Goal: Navigation & Orientation: Understand site structure

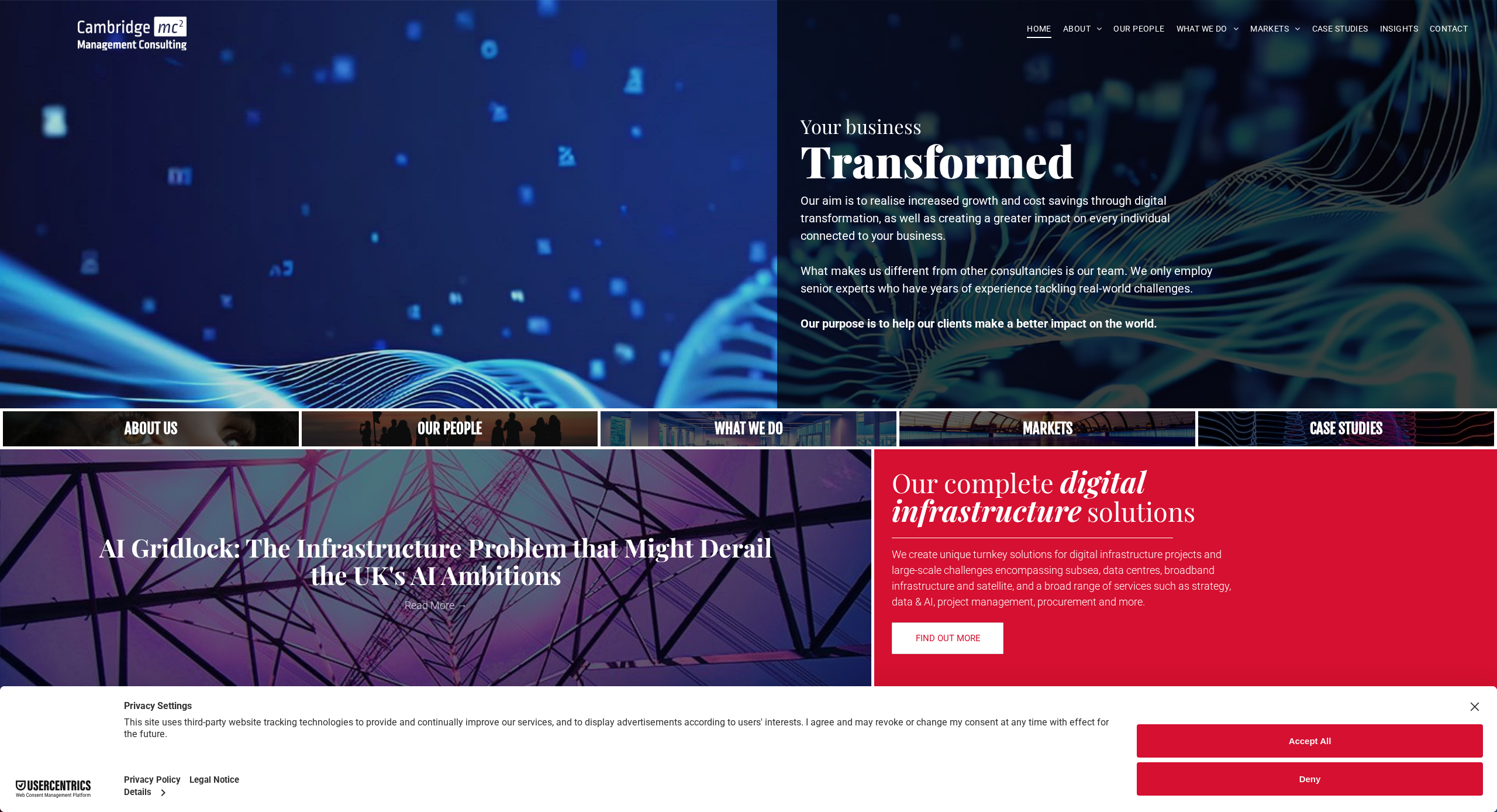
click at [665, 739] on button "Accept All" at bounding box center [1310, 740] width 347 height 34
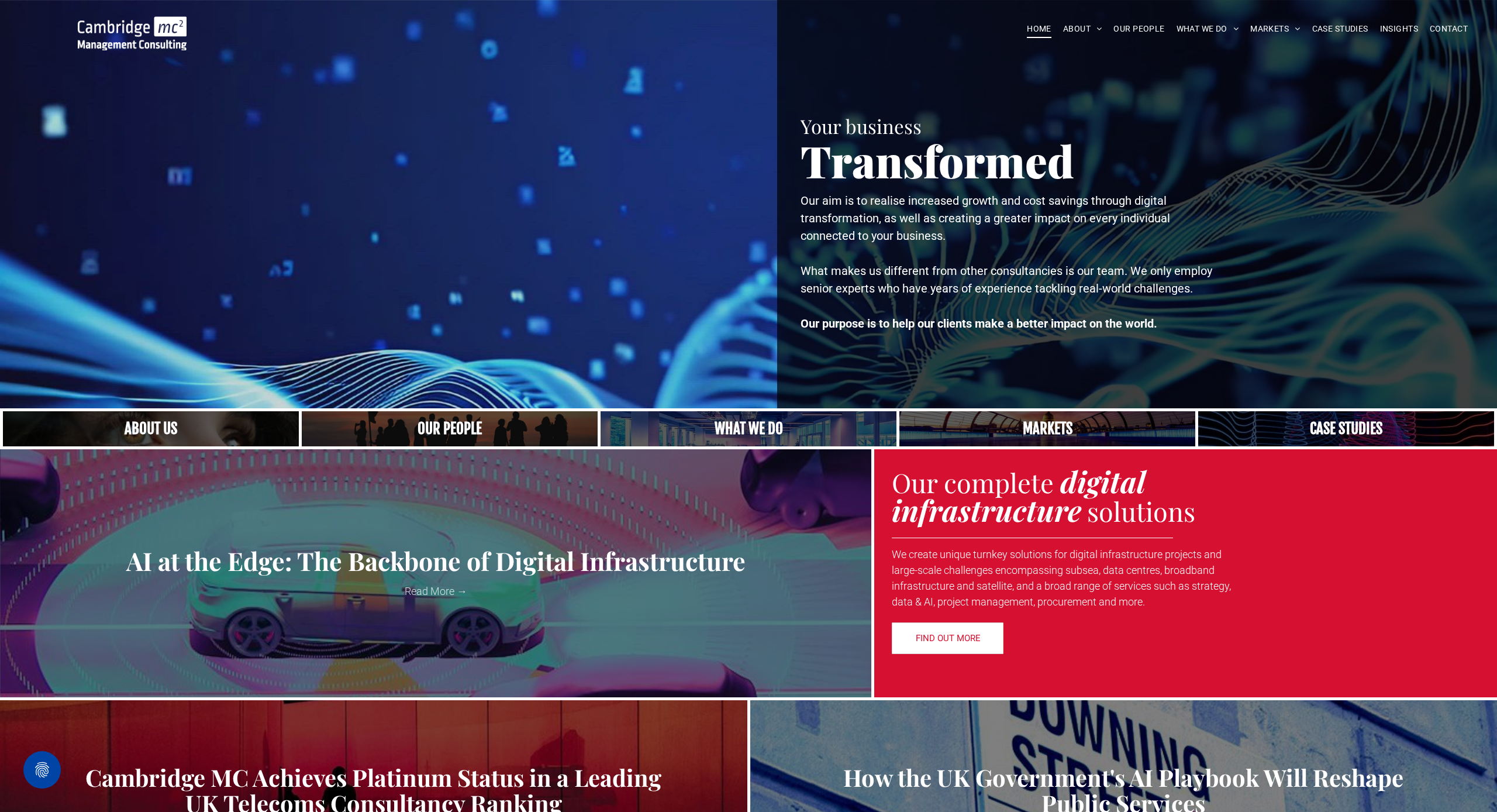
click at [463, 424] on link "A crowd in silhouette at sunset, on a rise or lookout point" at bounding box center [450, 428] width 314 height 37
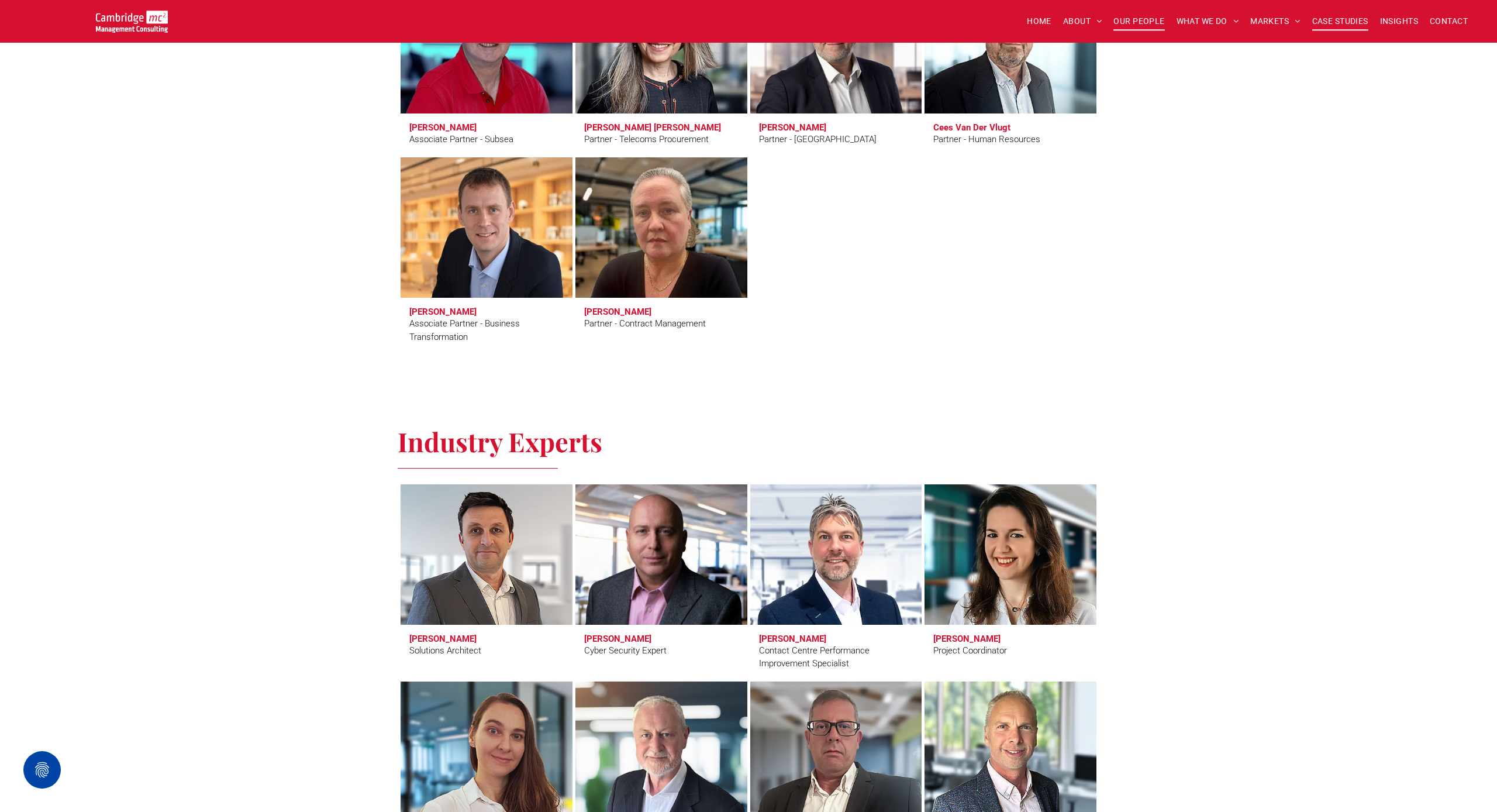
scroll to position [3122, 2]
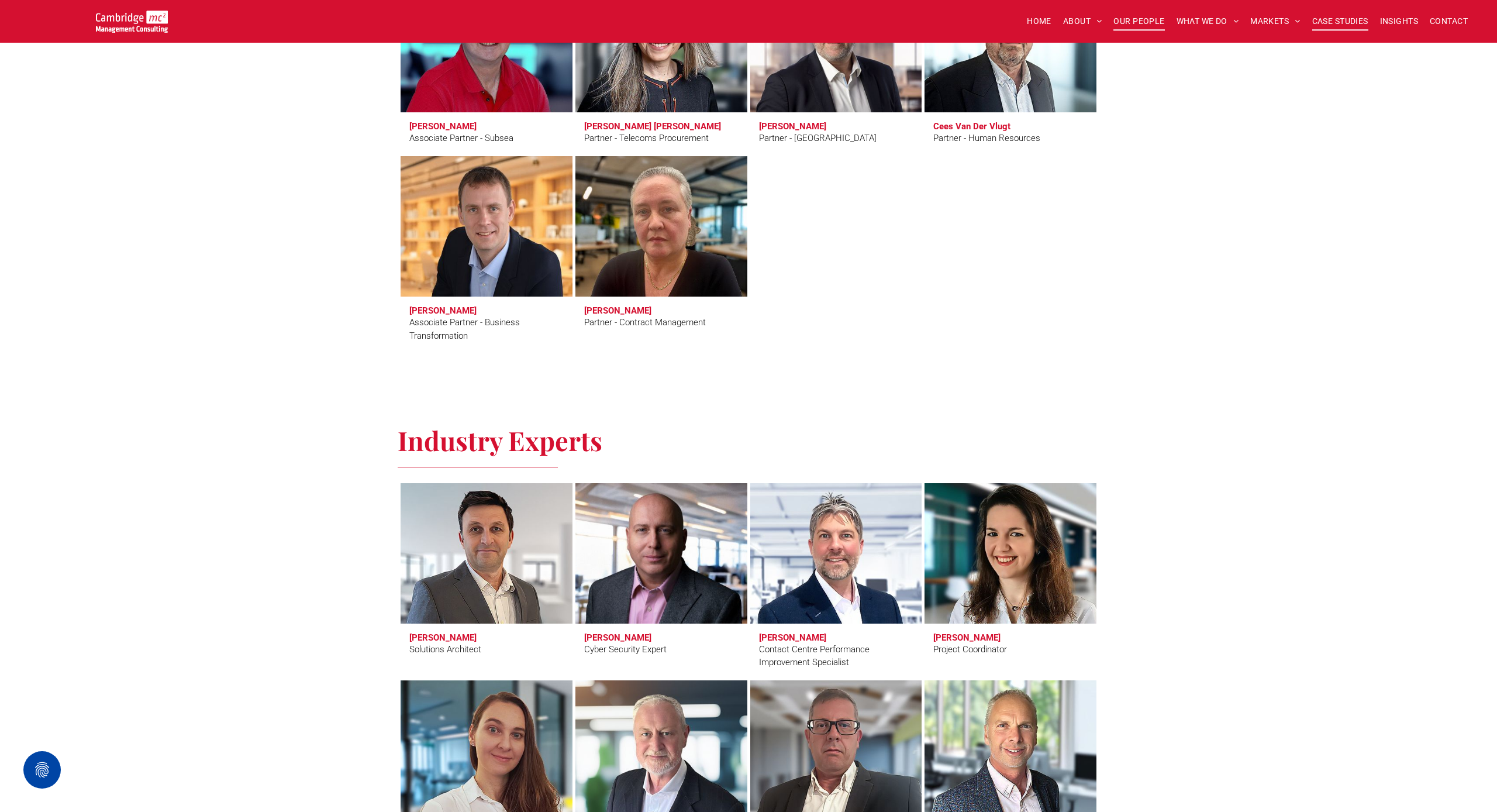
click at [1341, 24] on span "CASE STUDIES" at bounding box center [1341, 21] width 56 height 18
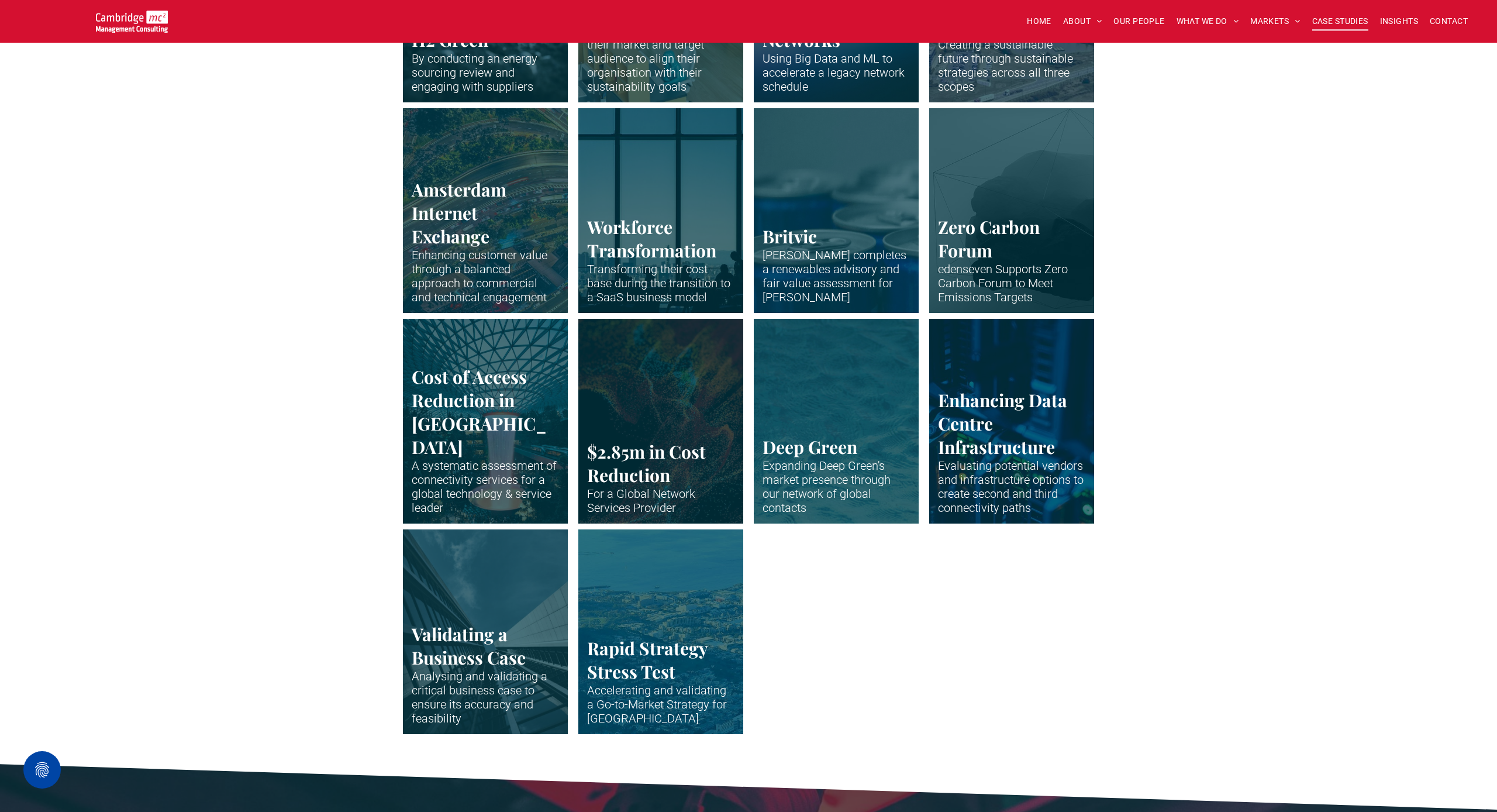
scroll to position [2193, 0]
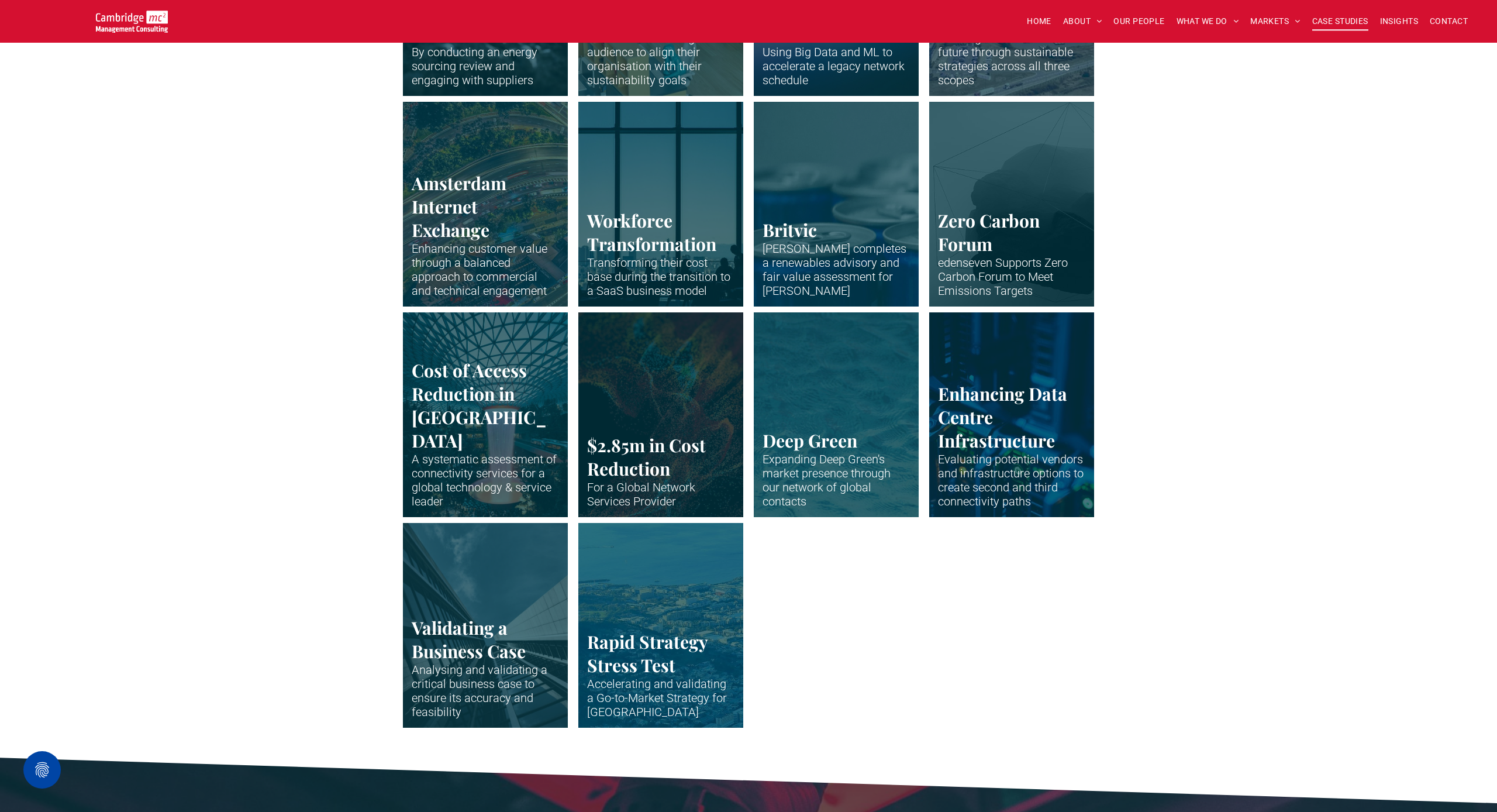
click at [472, 251] on link "Representation of Hydrogen molecules in bright blue colours" at bounding box center [486, 203] width 175 height 217
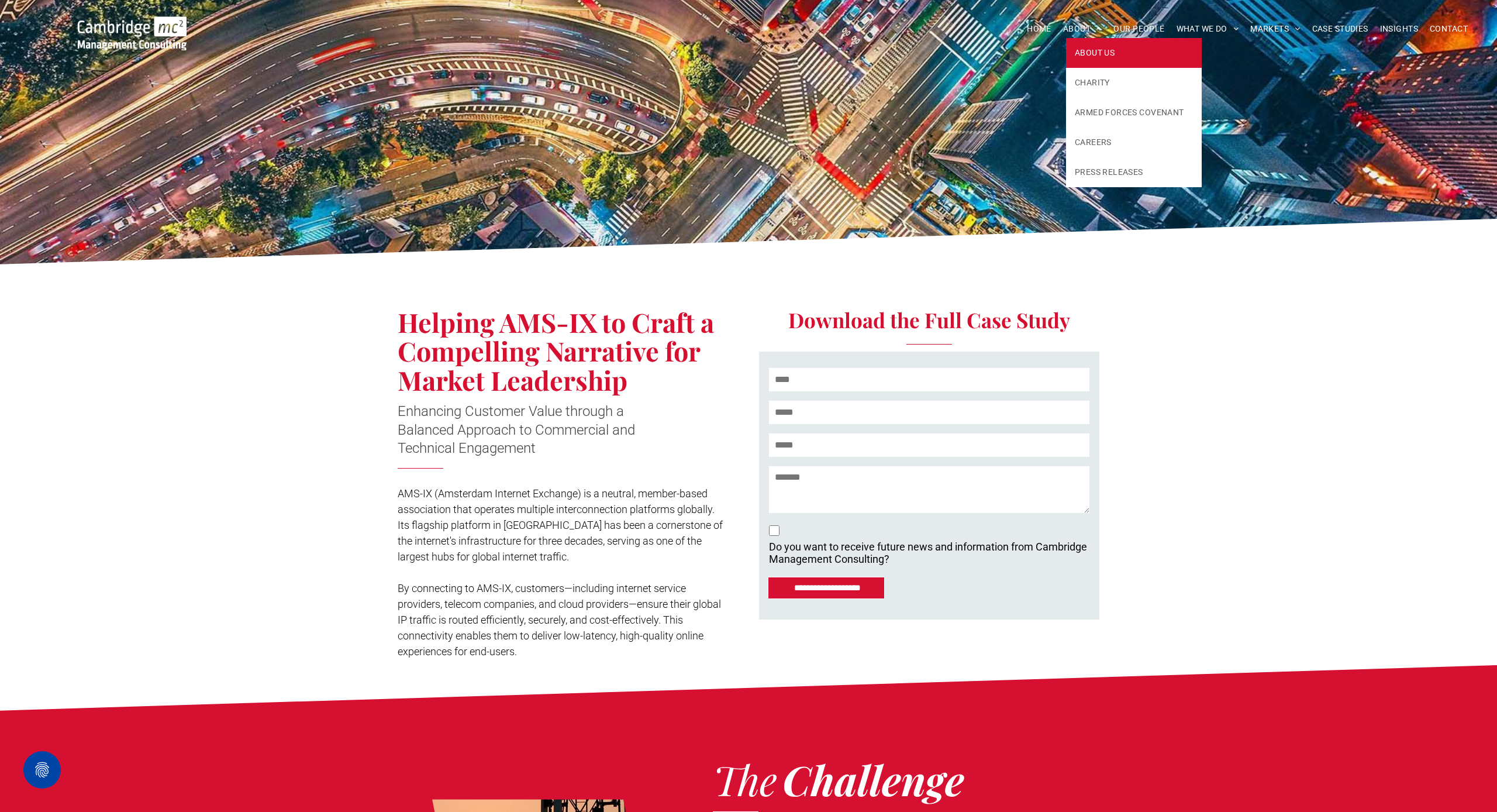
scroll to position [2, 1]
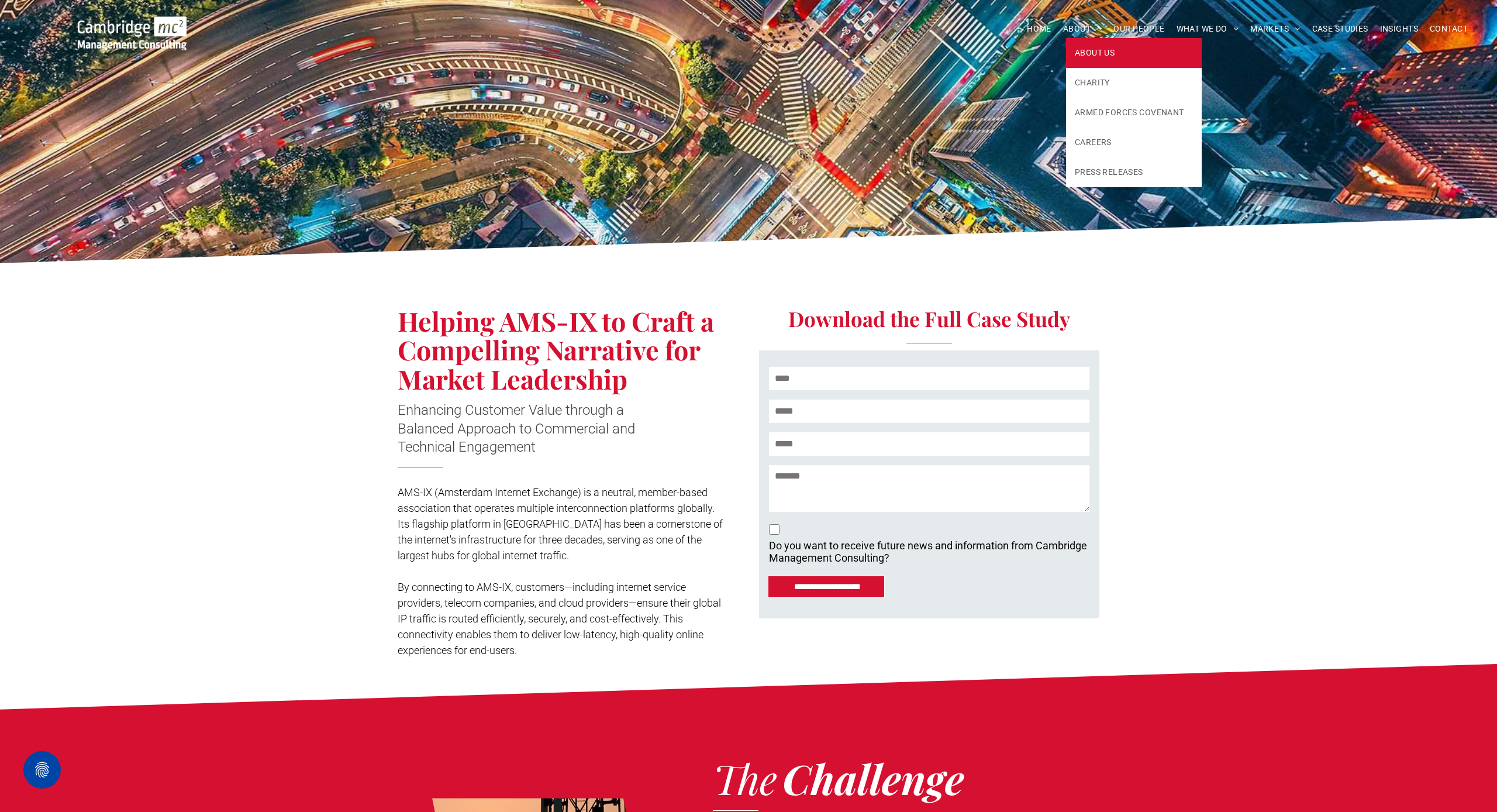
click at [1092, 49] on span "ABOUT US" at bounding box center [1095, 53] width 40 height 12
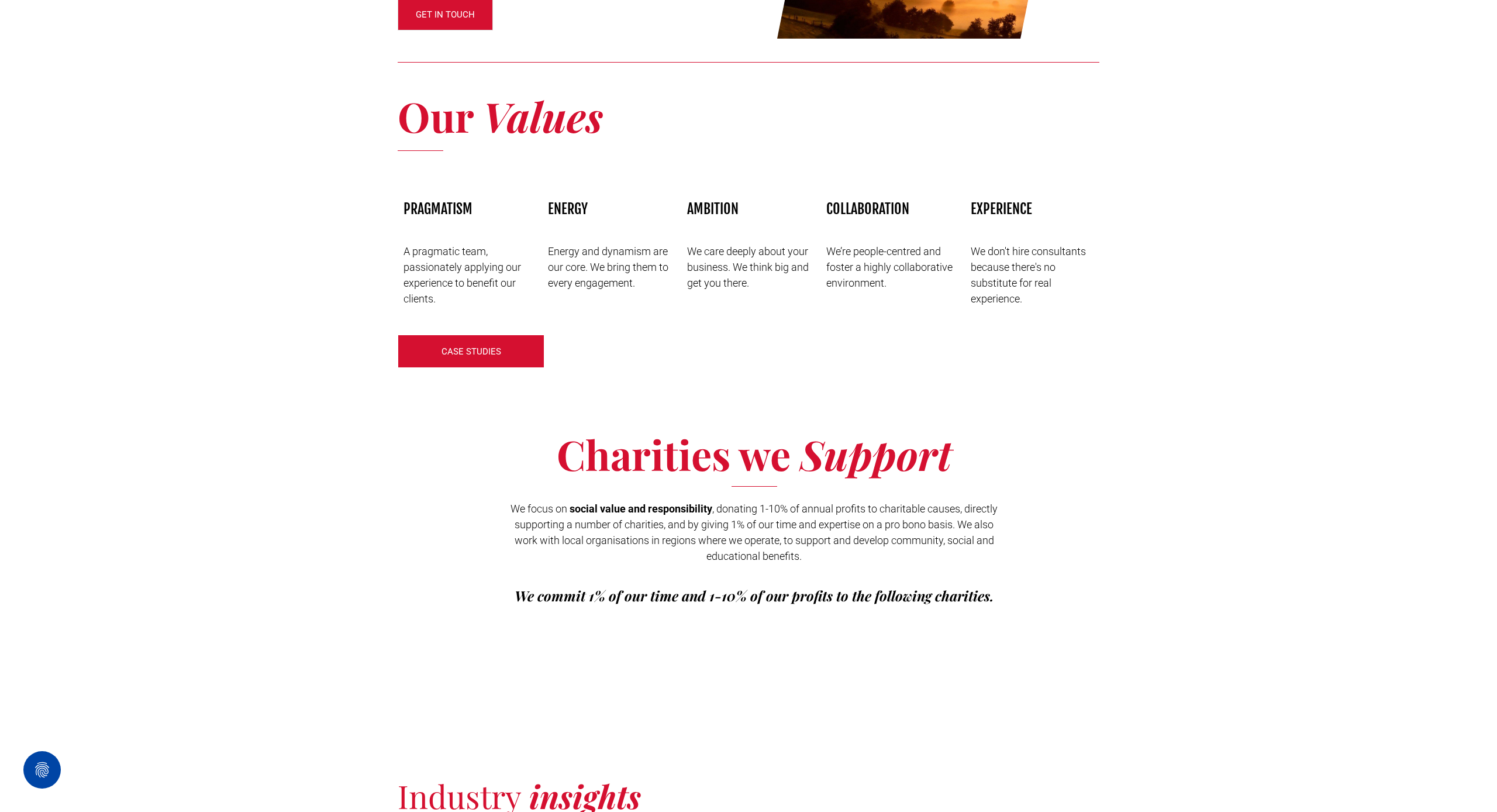
scroll to position [1619, 0]
click at [1092, 67] on link "CHARITY" at bounding box center [1134, 76] width 136 height 30
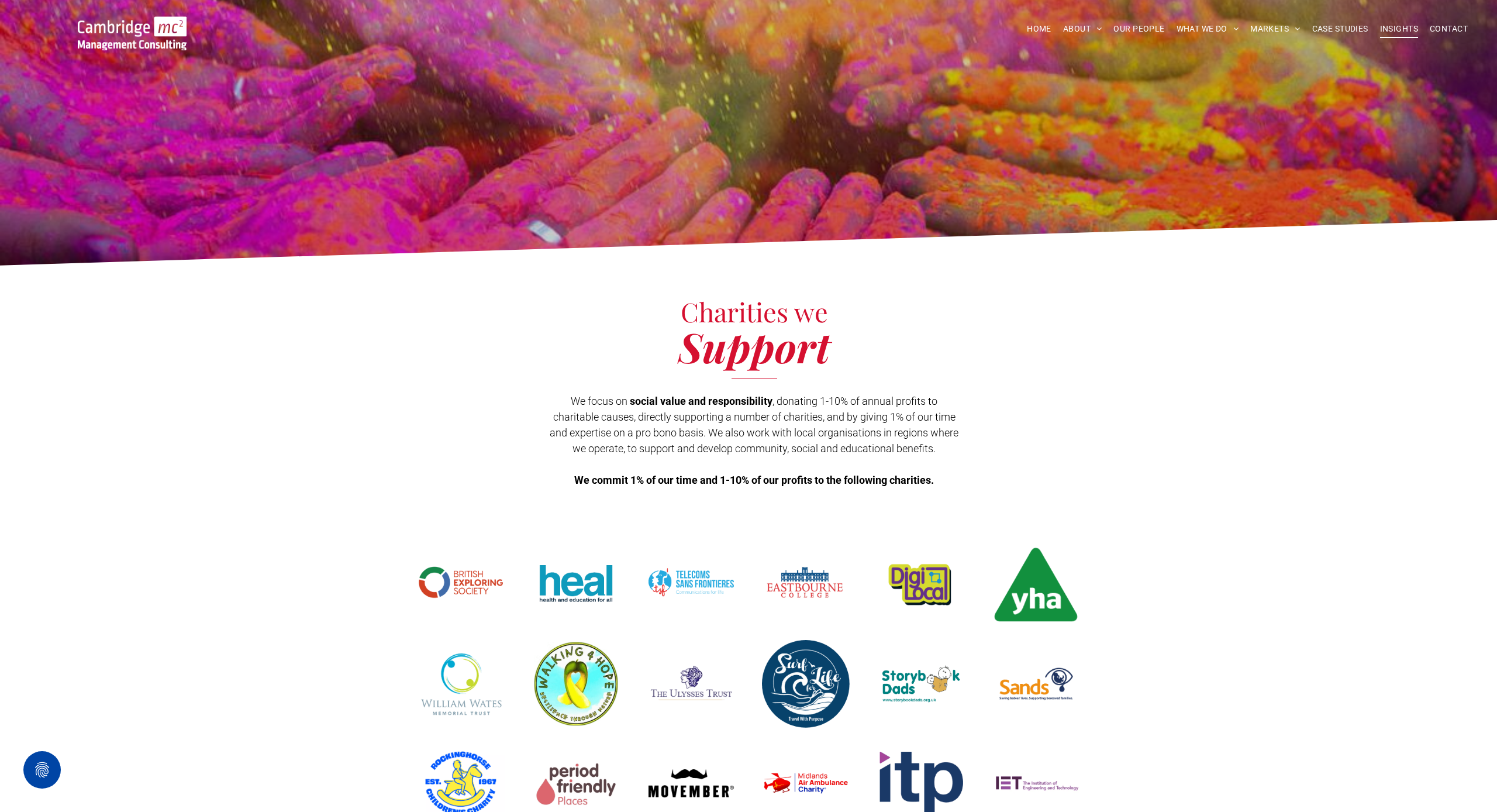
click at [1390, 27] on span "INSIGHTS" at bounding box center [1399, 29] width 38 height 18
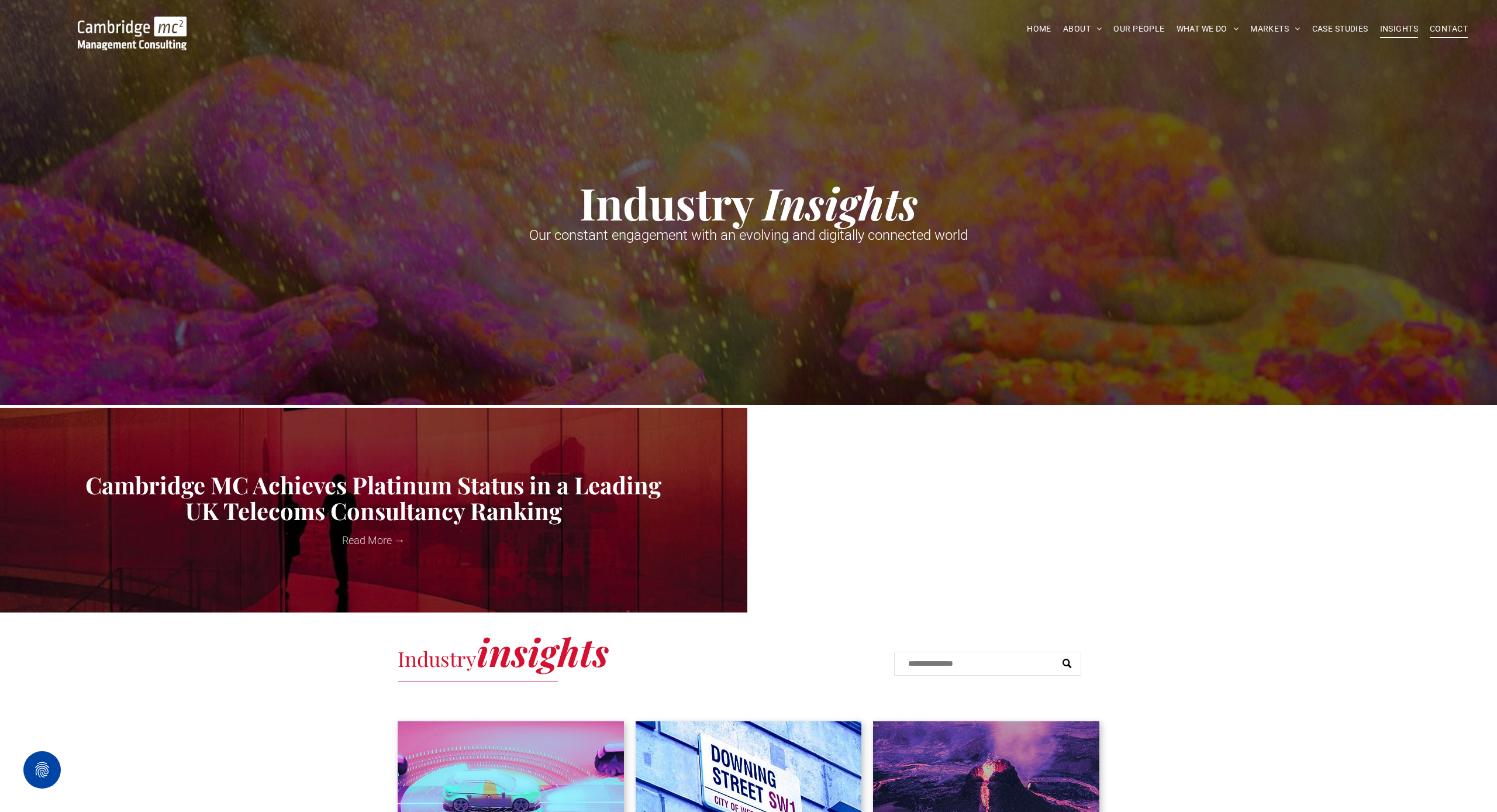
click at [1430, 27] on span "CONTACT" at bounding box center [1449, 29] width 38 height 18
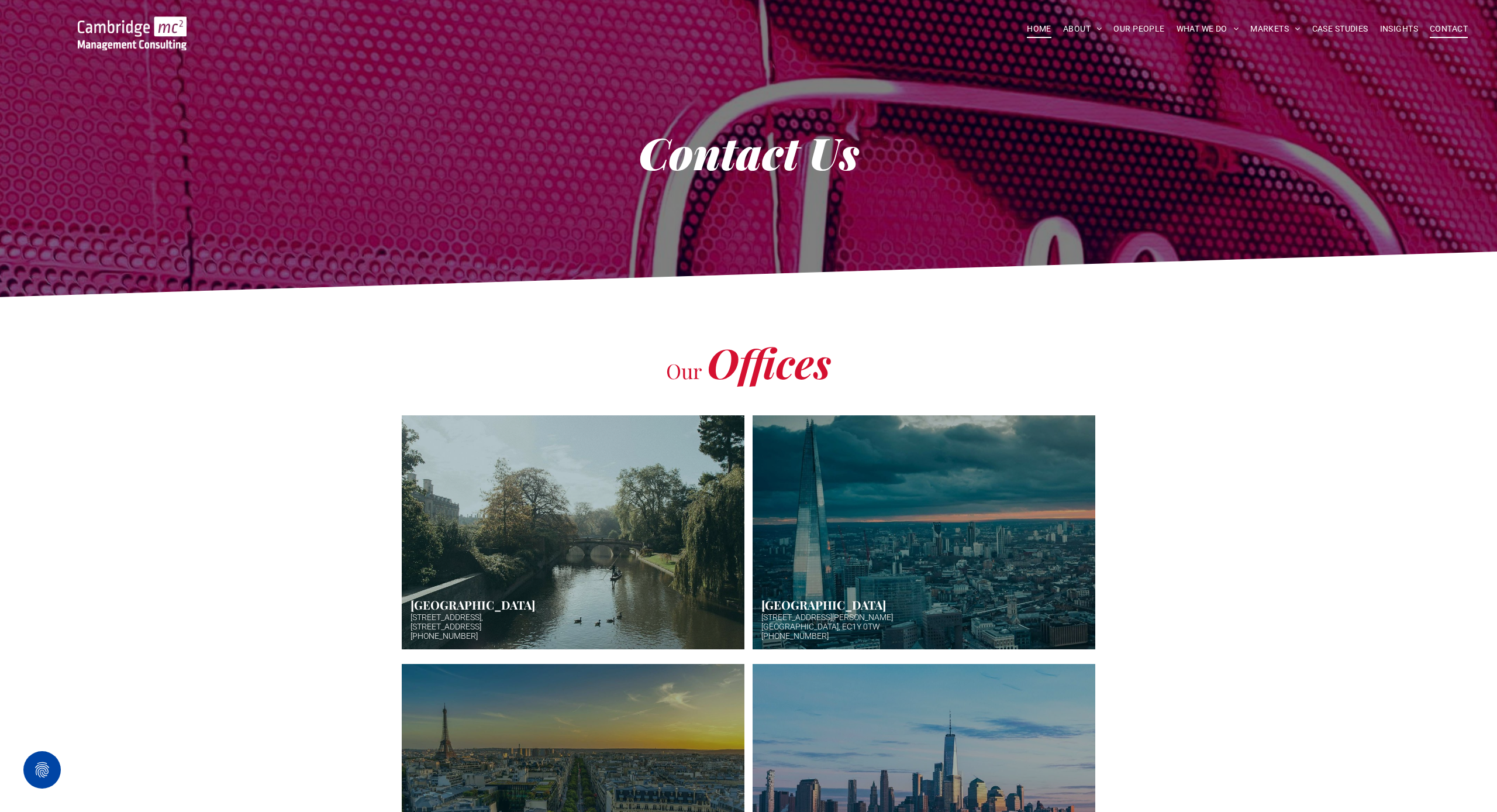
click at [1034, 27] on span "HOME" at bounding box center [1039, 29] width 24 height 18
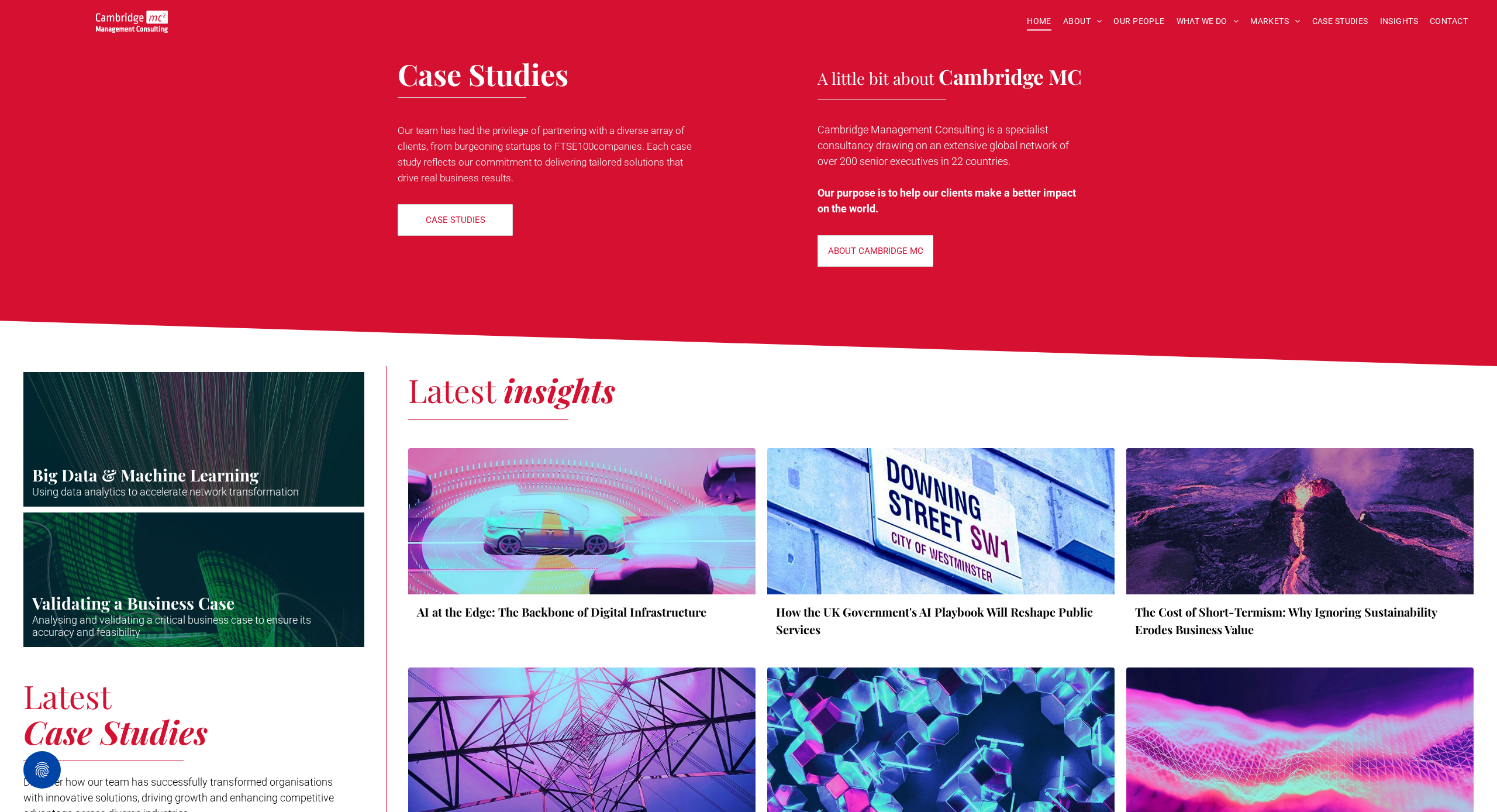
scroll to position [1731, 0]
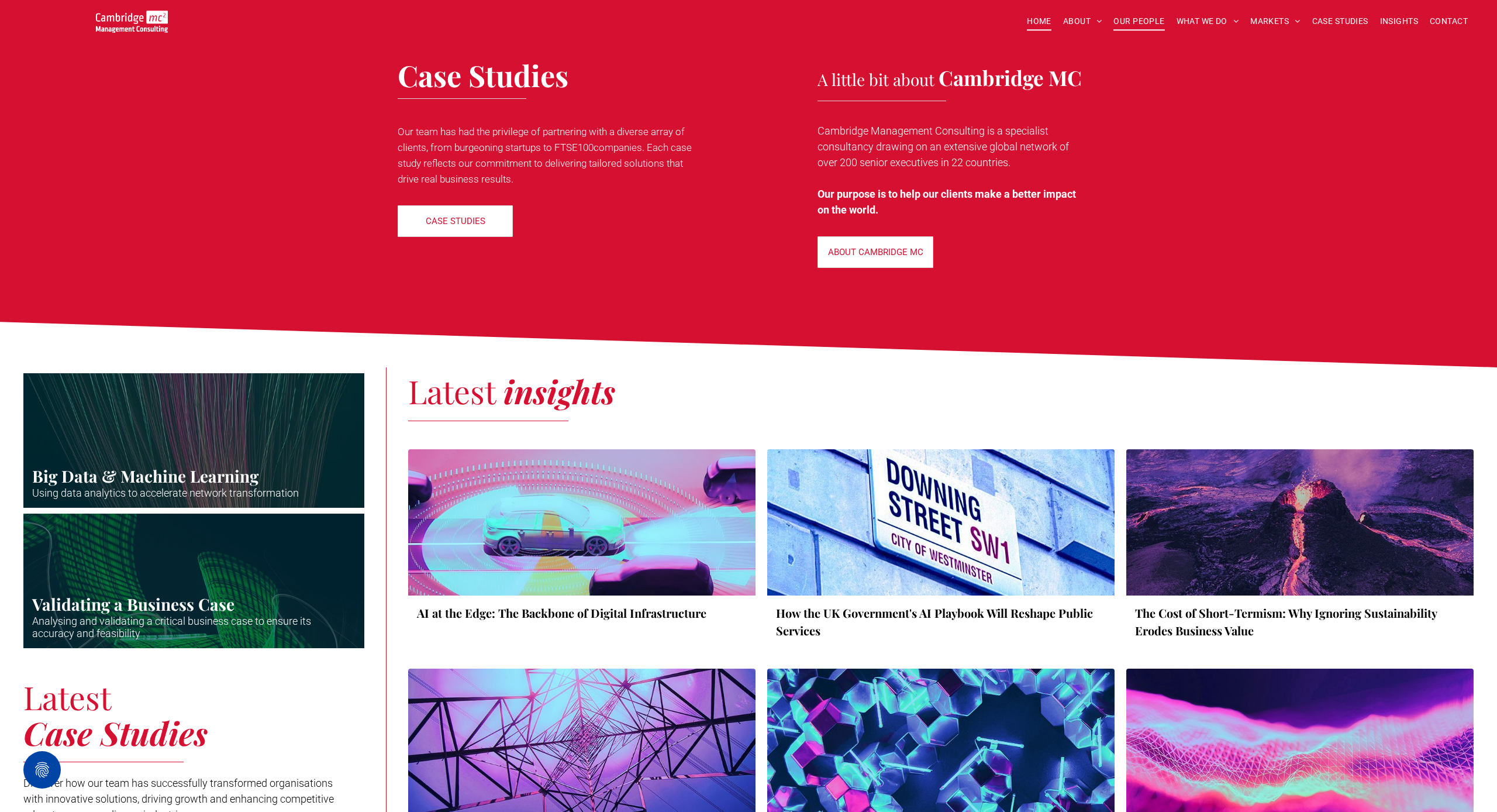
click at [1138, 22] on span "OUR PEOPLE" at bounding box center [1139, 21] width 51 height 18
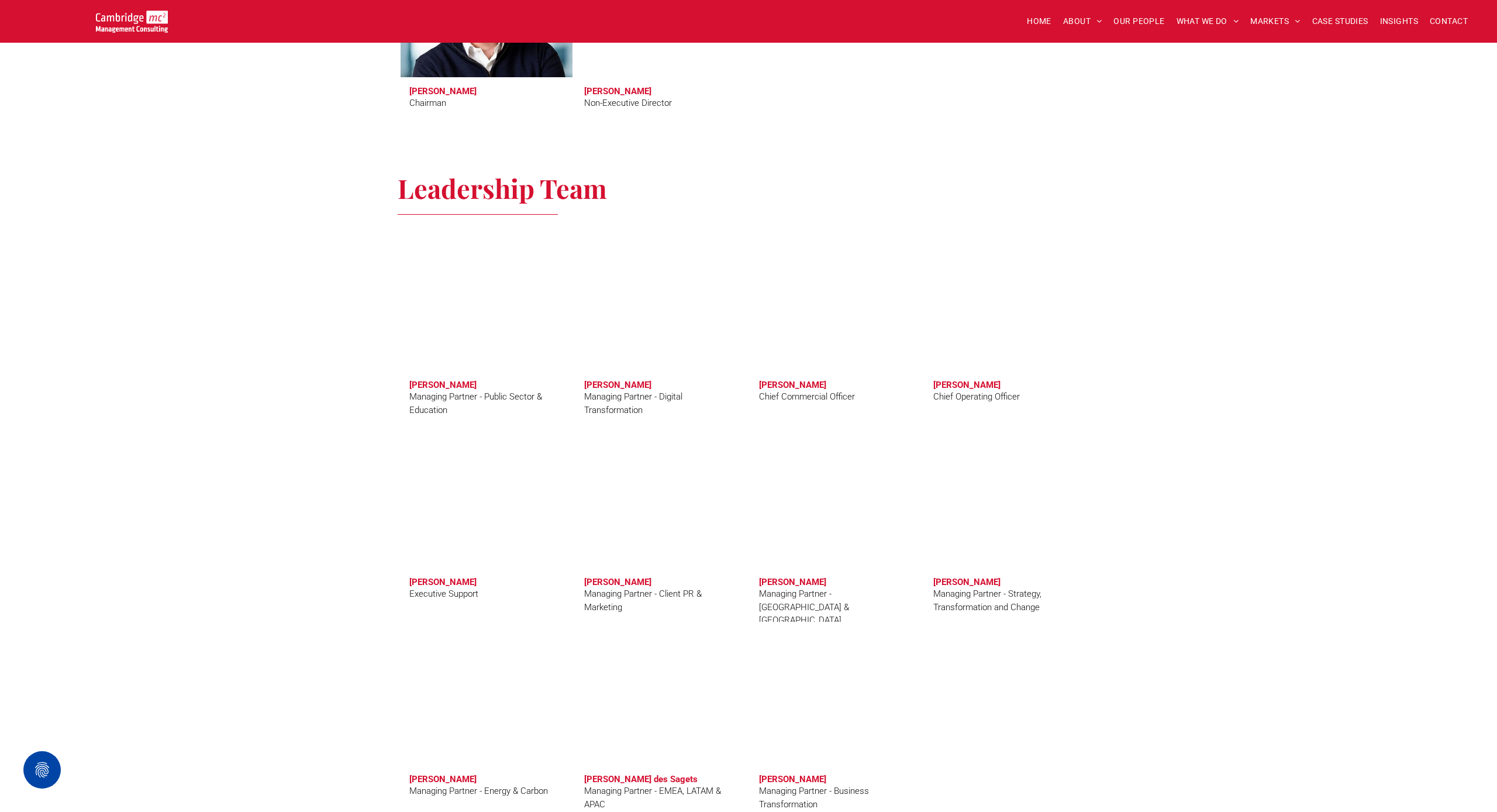
scroll to position [670, 0]
